Goal: Information Seeking & Learning: Learn about a topic

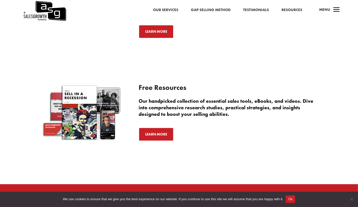
scroll to position [1118, 0]
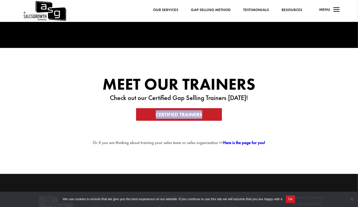
scroll to position [824, 0]
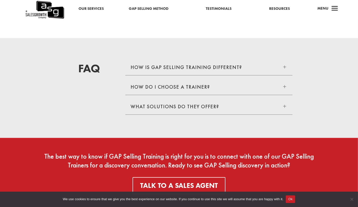
scroll to position [848, 0]
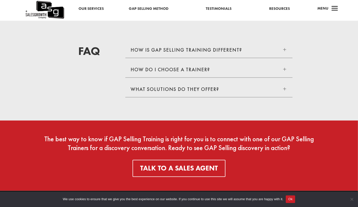
click at [238, 53] on div "How is GAP Selling training different? K L" at bounding box center [208, 50] width 157 height 6
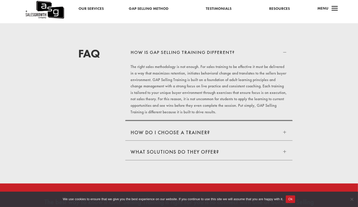
scroll to position [893, 0]
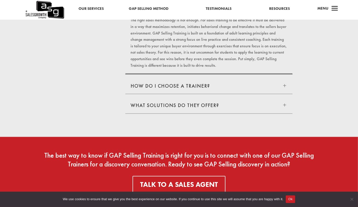
click at [235, 89] on div "How do I choose a trainer? K L" at bounding box center [208, 86] width 157 height 6
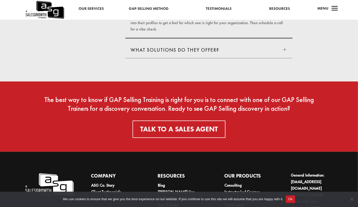
scroll to position [977, 0]
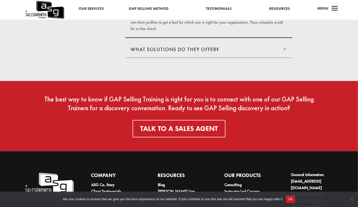
click at [233, 53] on div "What solutions do they offer? K L" at bounding box center [208, 49] width 157 height 6
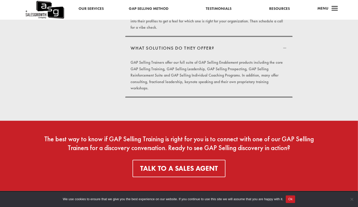
scroll to position [1081, 0]
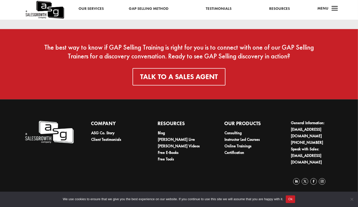
click at [281, 9] on link "Resources" at bounding box center [279, 9] width 21 height 7
